Goal: Book appointment/travel/reservation

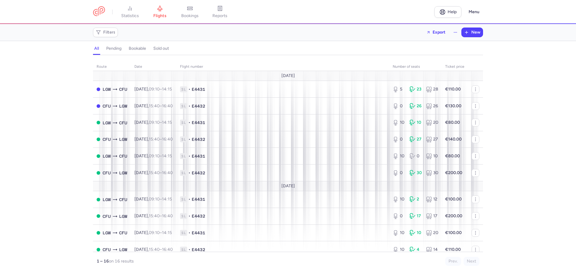
click at [134, 48] on h4 "bookable" at bounding box center [137, 48] width 17 height 5
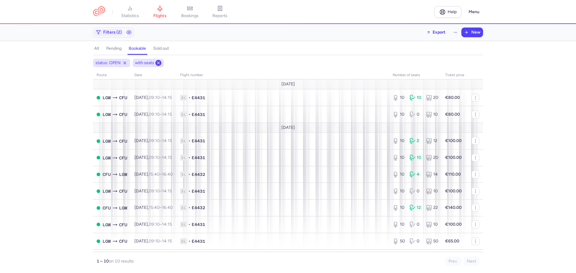
click at [157, 63] on icon at bounding box center [158, 63] width 5 height 5
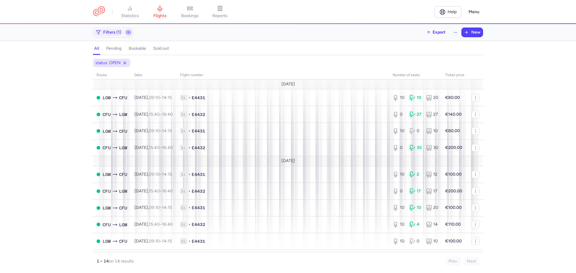
click at [128, 35] on icon "button" at bounding box center [128, 32] width 5 height 5
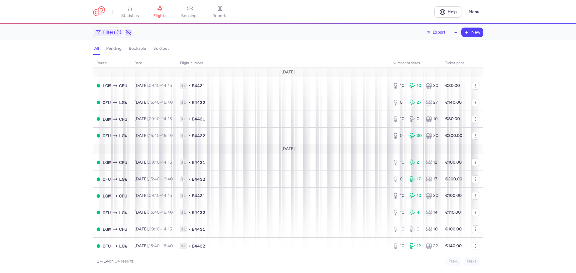
click at [128, 35] on icon "button" at bounding box center [128, 32] width 5 height 5
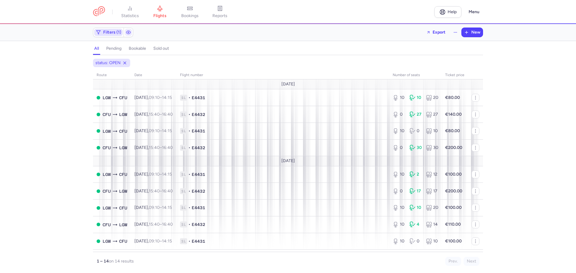
click at [116, 33] on span "Filters (1)" at bounding box center [112, 32] width 18 height 5
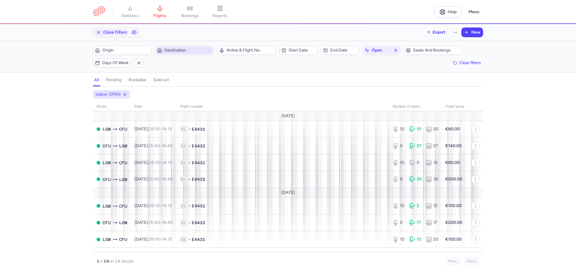
click at [195, 51] on span "Destination" at bounding box center [187, 50] width 47 height 5
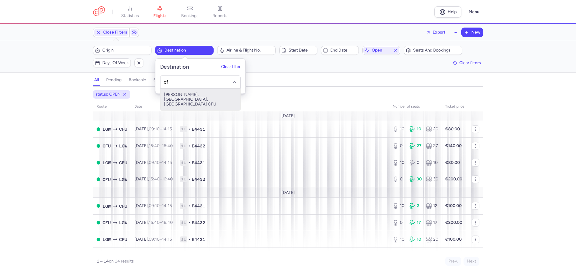
type input "c"
type input "lgw"
